Goal: Navigation & Orientation: Understand site structure

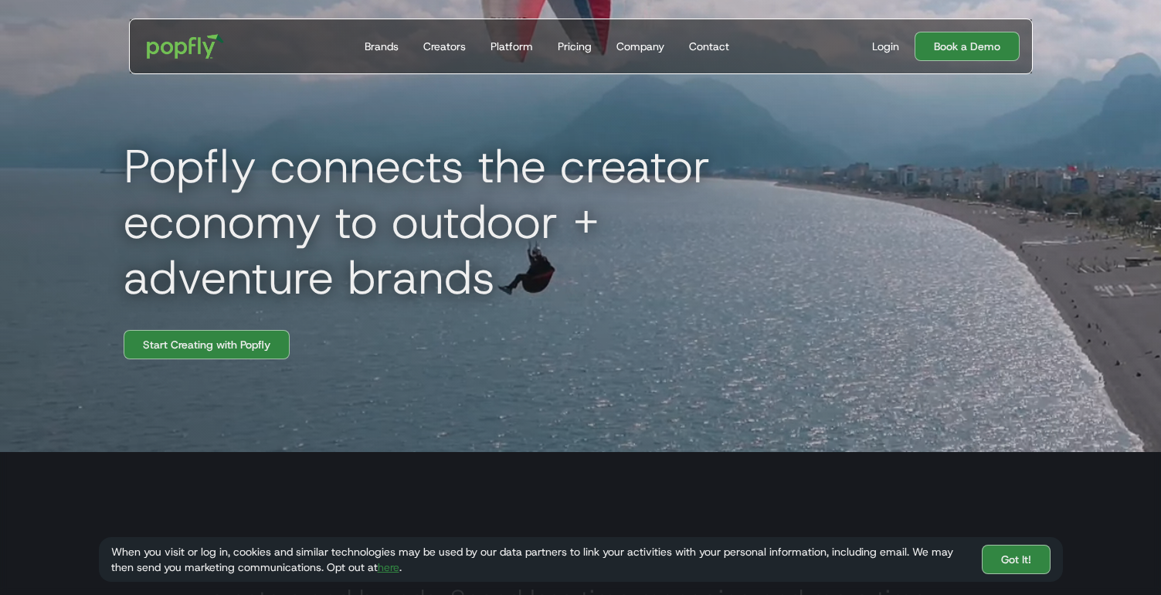
scroll to position [136, 0]
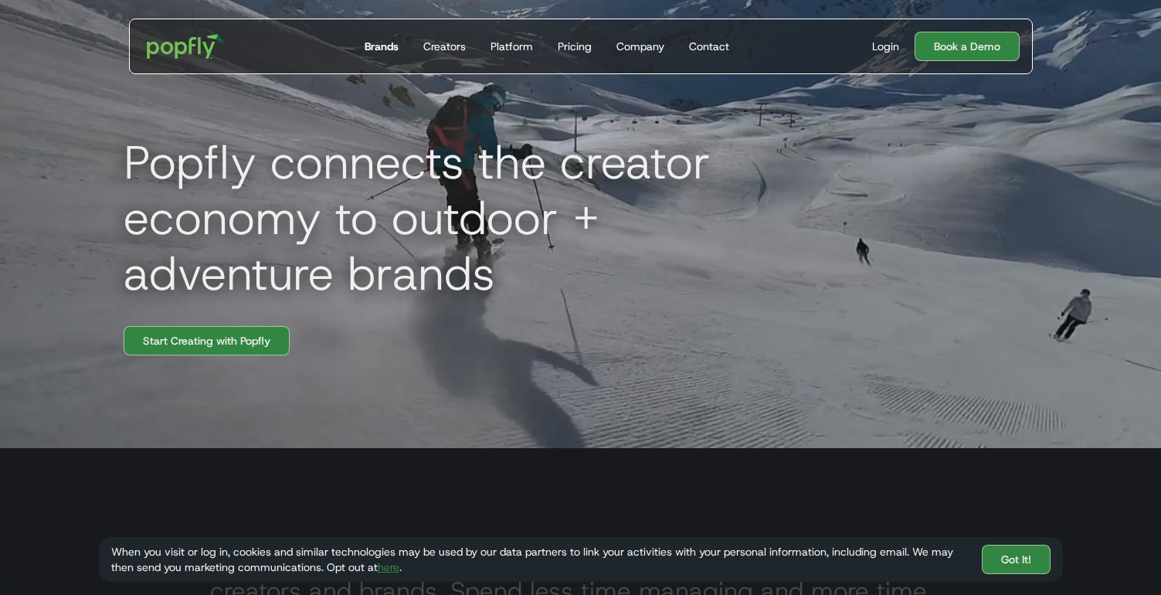
click at [383, 46] on div "Brands" at bounding box center [382, 46] width 34 height 15
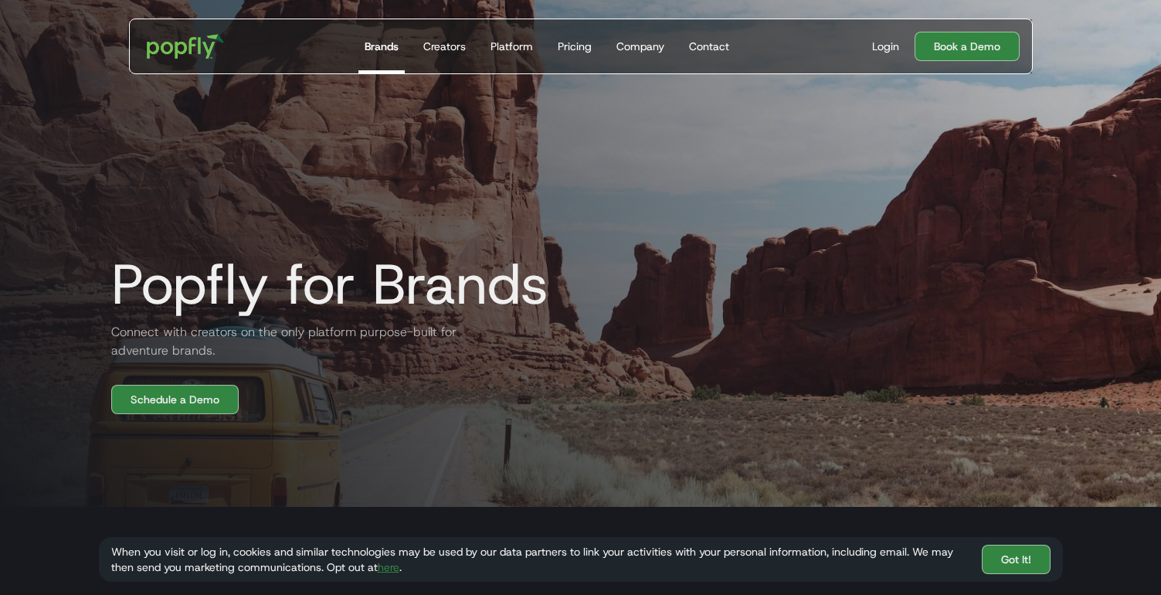
scroll to position [79, 0]
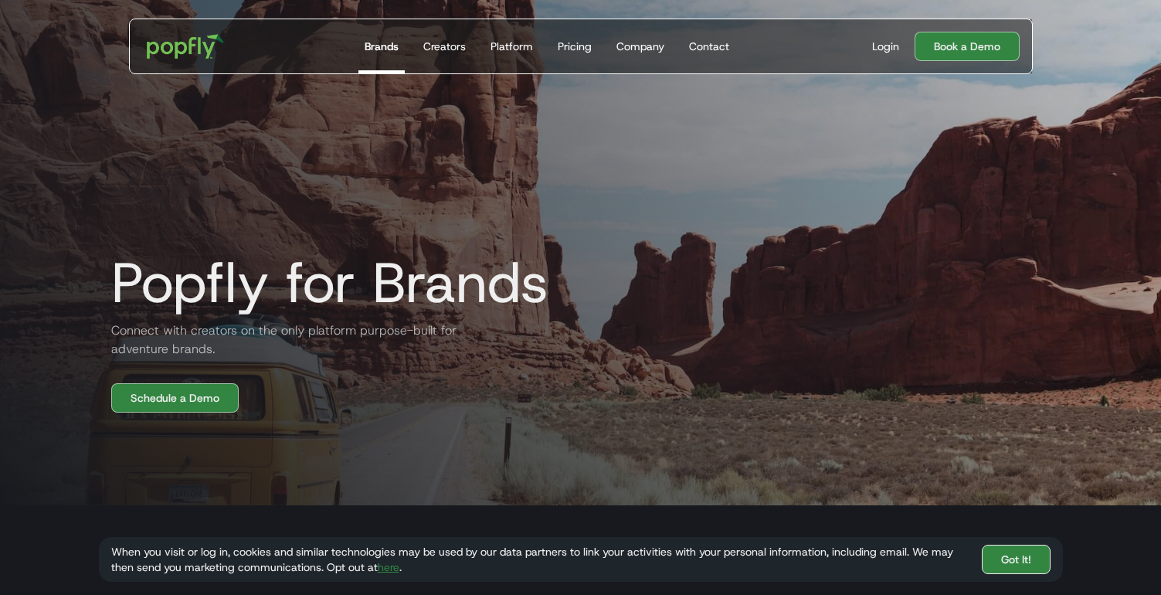
click at [1007, 556] on link "Got It!" at bounding box center [1016, 559] width 69 height 29
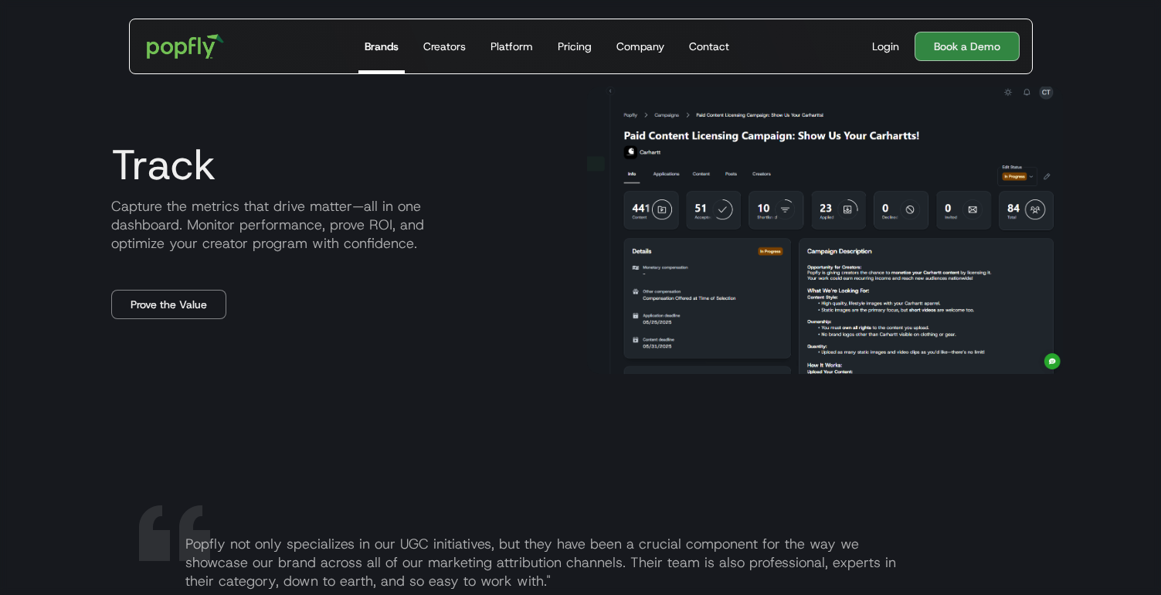
scroll to position [2025, 0]
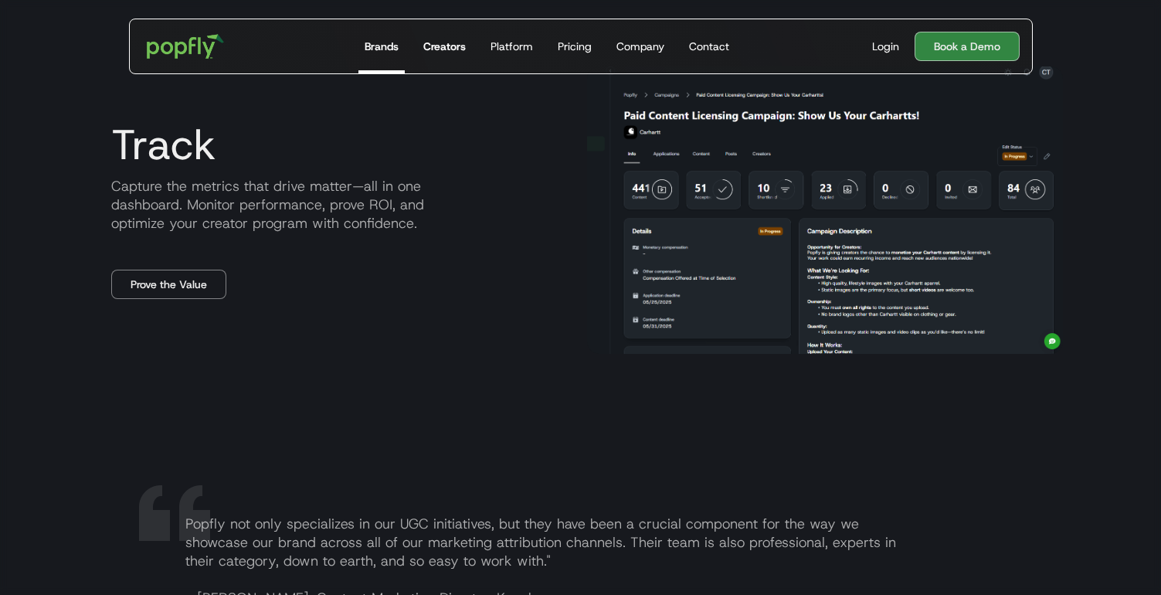
click at [449, 44] on div "Creators" at bounding box center [444, 46] width 42 height 15
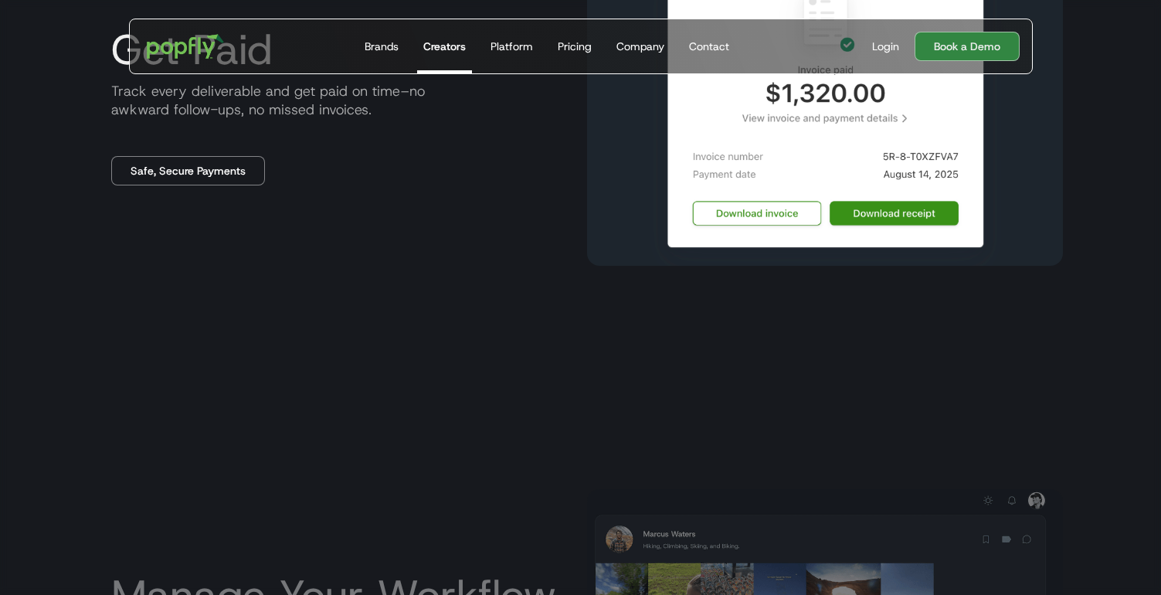
scroll to position [1780, 0]
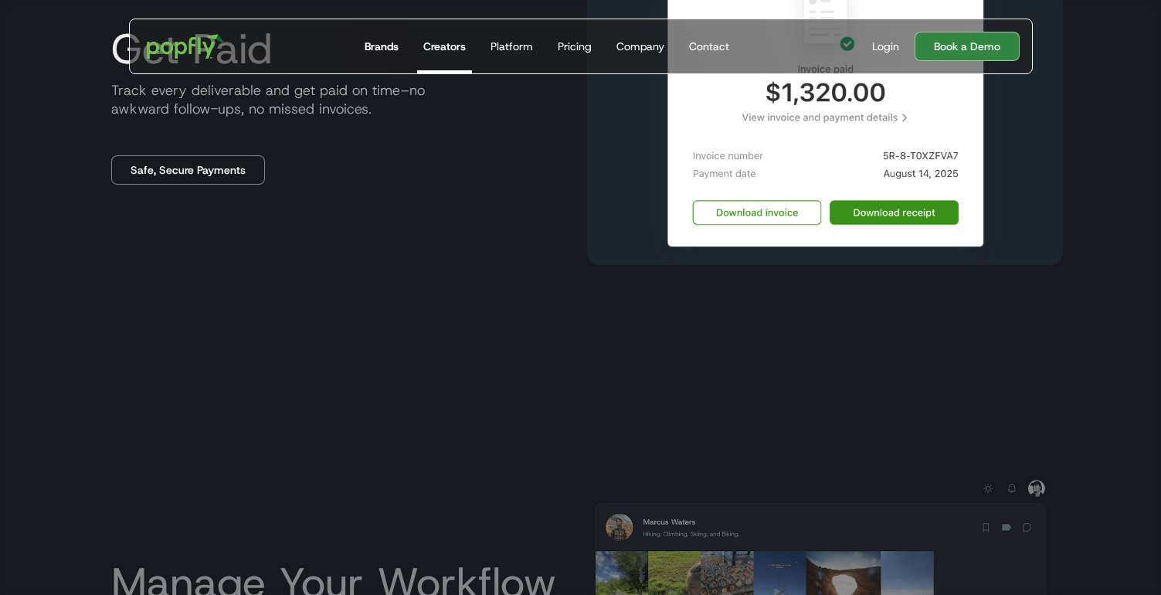
click at [383, 52] on div "Brands" at bounding box center [382, 46] width 34 height 15
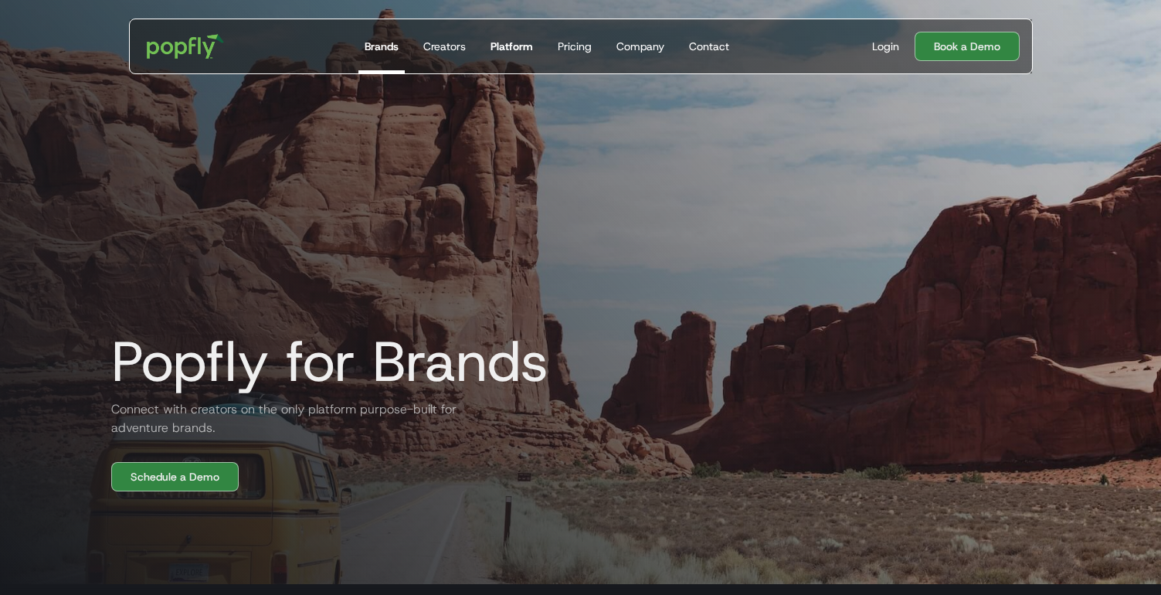
click at [515, 45] on div "Platform" at bounding box center [512, 46] width 42 height 15
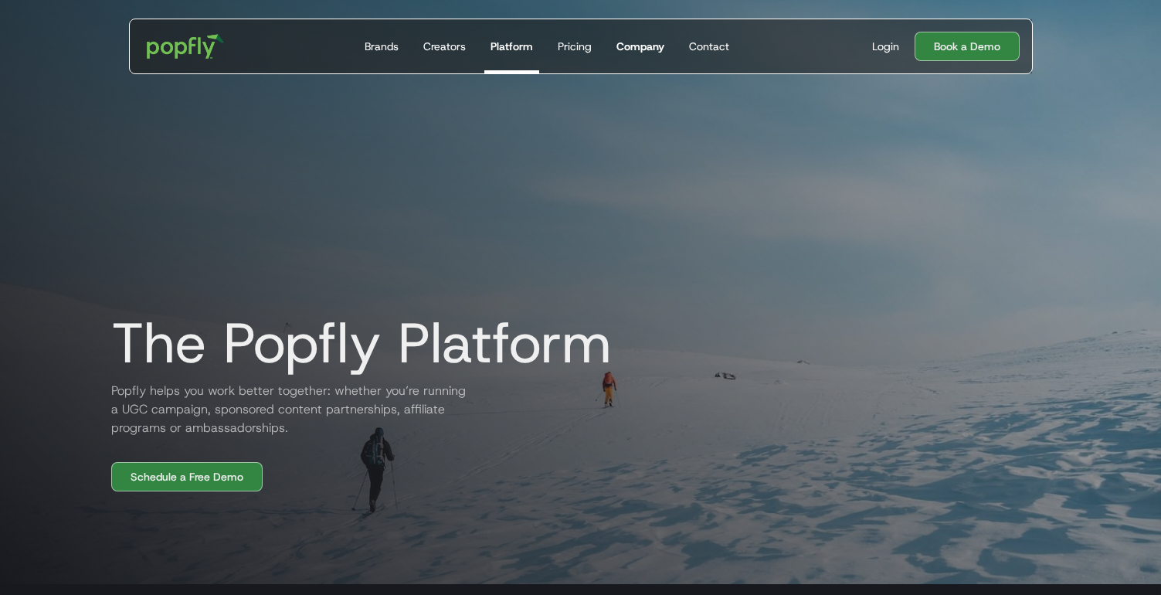
click at [644, 47] on div "Company" at bounding box center [641, 46] width 48 height 15
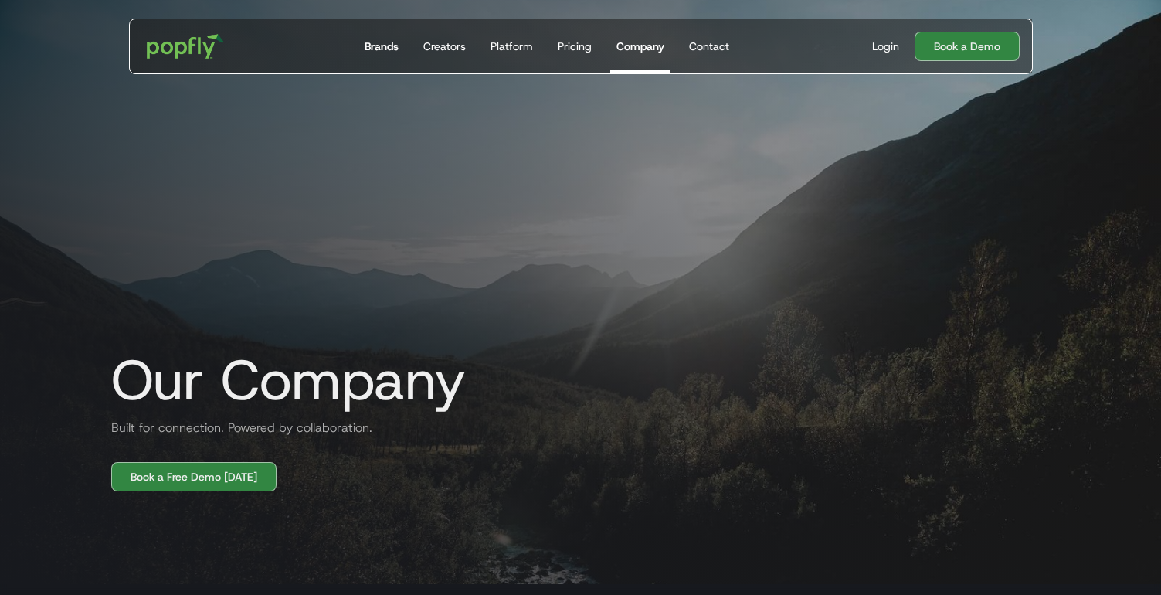
click at [379, 50] on div "Brands" at bounding box center [382, 46] width 34 height 15
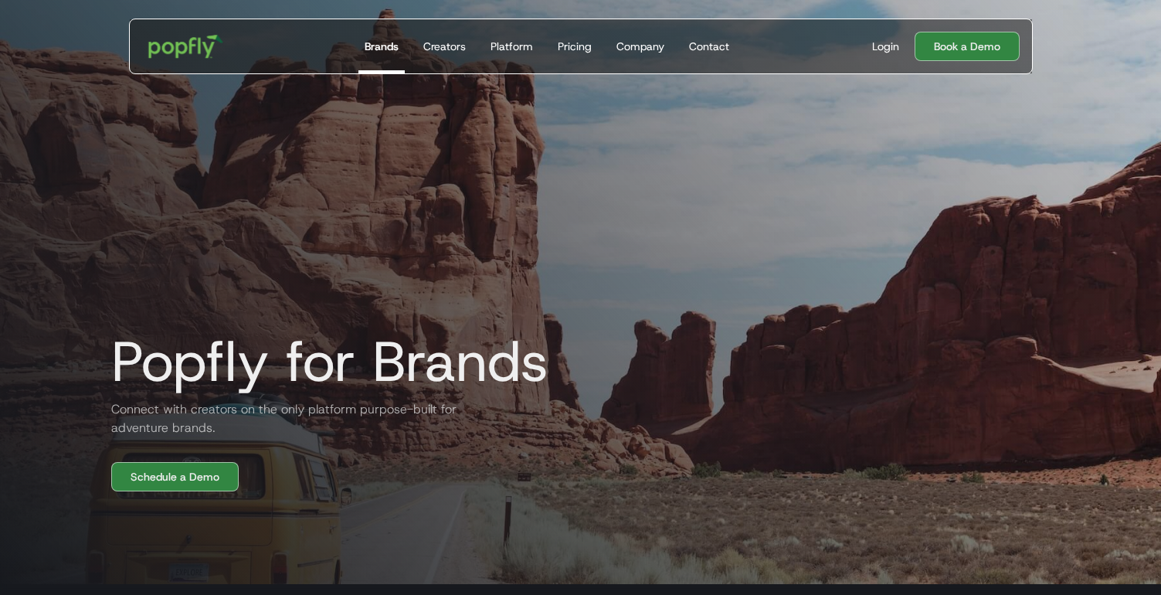
click at [198, 53] on img "home" at bounding box center [186, 46] width 96 height 45
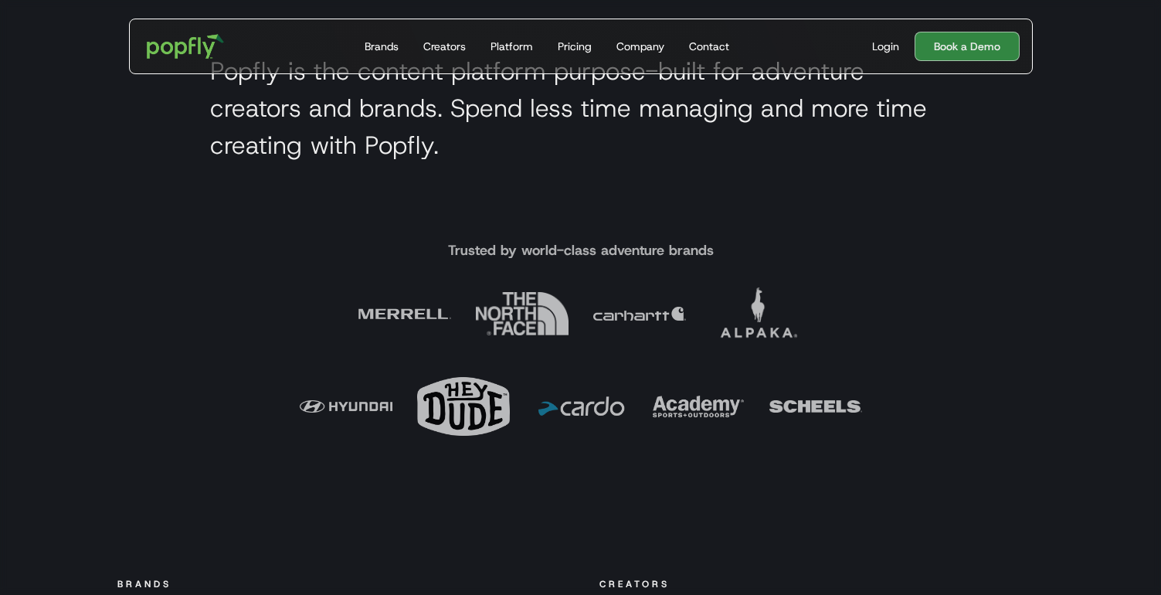
scroll to position [593, 0]
click at [763, 323] on img at bounding box center [757, 313] width 93 height 93
